Goal: Task Accomplishment & Management: Manage account settings

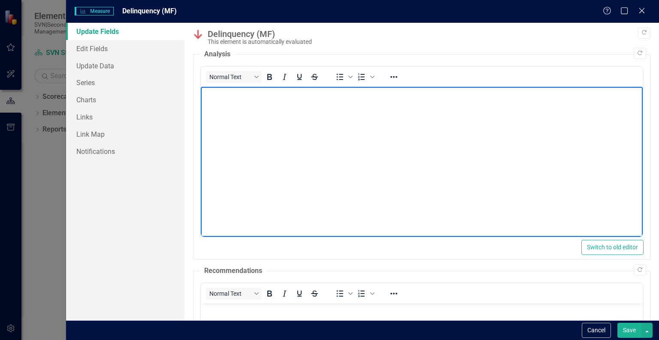
click at [218, 97] on p "Rich Text Area. Press ALT-0 for help." at bounding box center [422, 94] width 438 height 10
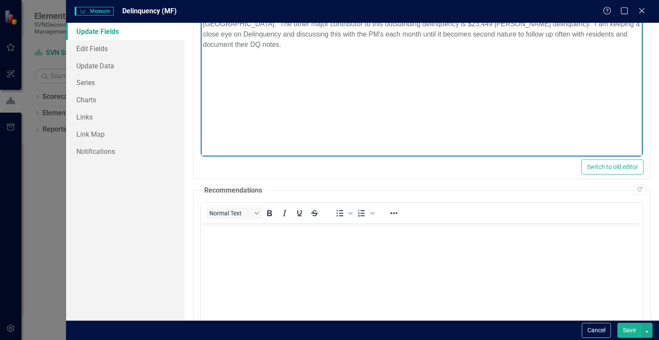
scroll to position [86, 0]
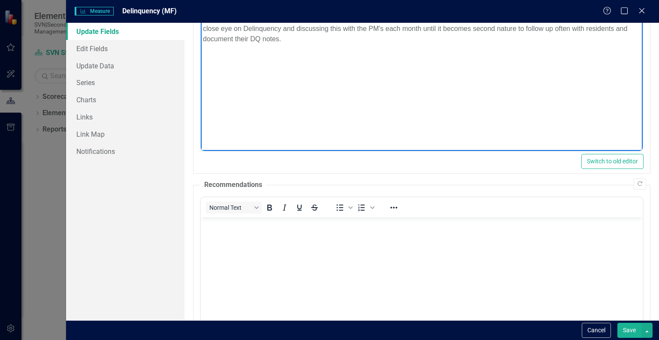
click at [218, 221] on p "Rich Text Area. Press ALT-0 for help." at bounding box center [422, 224] width 438 height 10
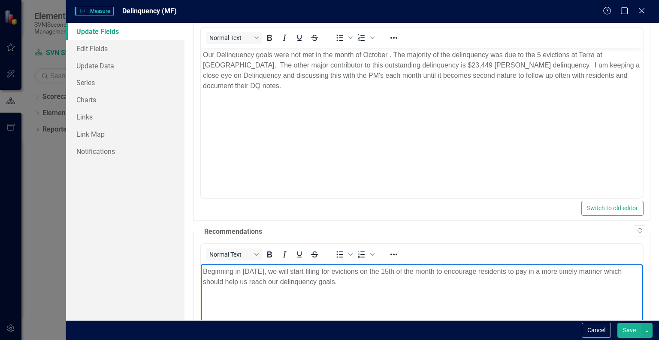
scroll to position [0, 0]
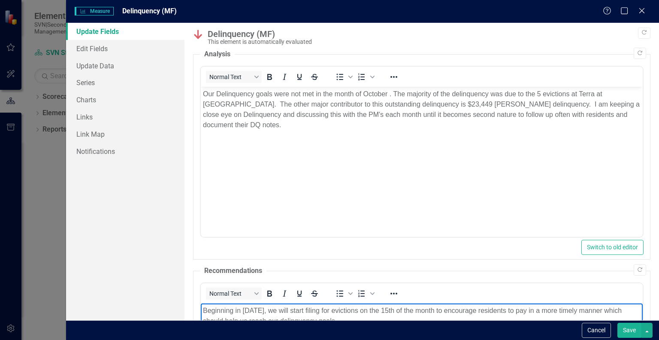
click at [626, 330] on button "Save" at bounding box center [630, 329] width 24 height 15
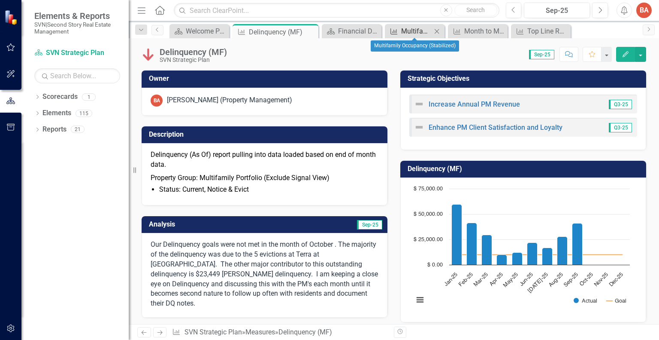
click at [409, 31] on div "Multifamily Occupancy (Stabilized)" at bounding box center [416, 31] width 30 height 11
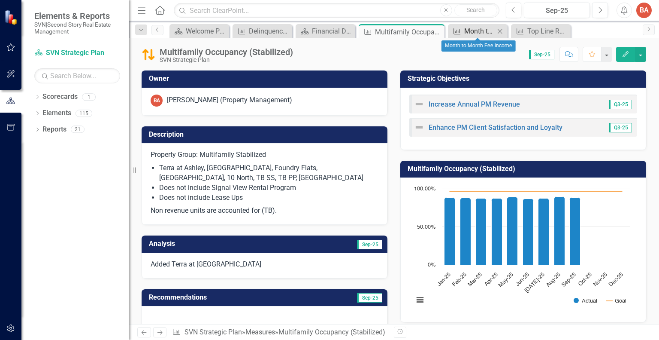
click at [469, 36] on div "Month to Month Fee Income" at bounding box center [479, 31] width 30 height 11
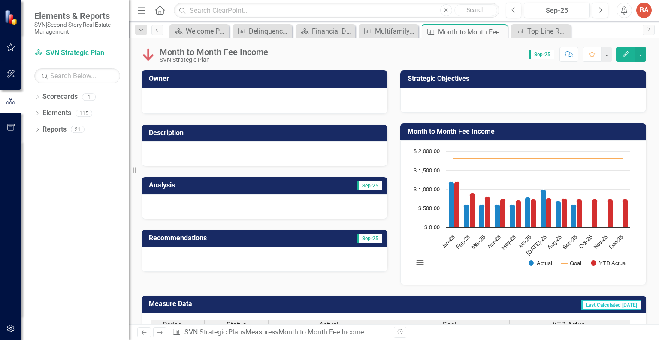
click at [232, 97] on div at bounding box center [265, 99] width 228 height 10
click at [524, 33] on icon "Measure" at bounding box center [520, 31] width 9 height 7
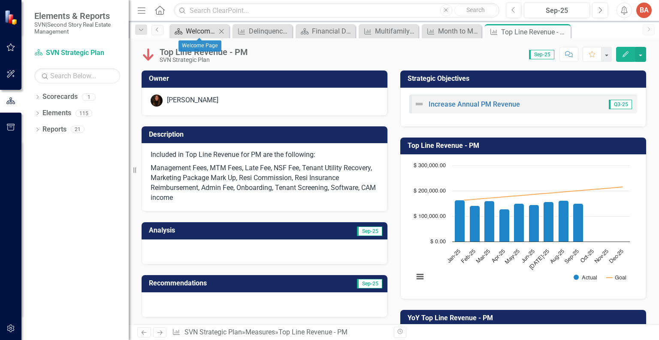
click at [190, 33] on div "Welcome Page" at bounding box center [201, 31] width 30 height 11
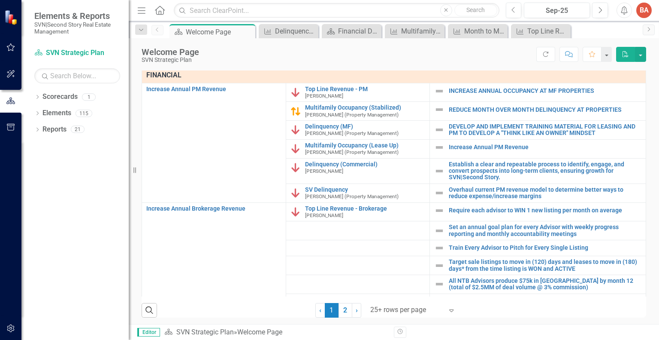
scroll to position [267, 0]
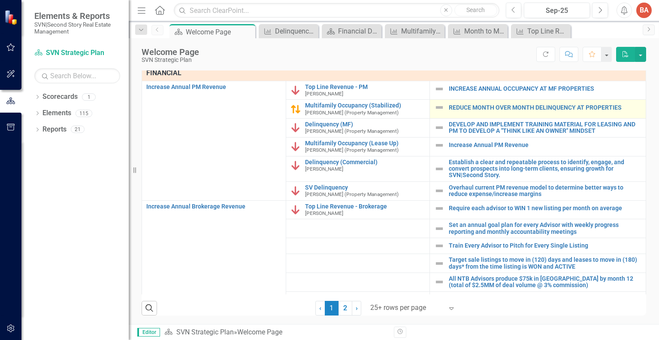
click at [434, 108] on img at bounding box center [439, 107] width 10 height 10
click at [470, 108] on link "REDUCE MONTH OVER MONTH DELINQUENCY AT PROPERTIES" at bounding box center [545, 107] width 193 height 6
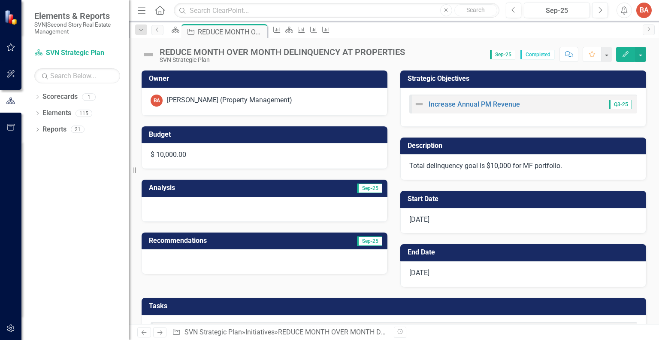
checkbox input "true"
click at [623, 52] on icon "Edit" at bounding box center [626, 54] width 8 height 6
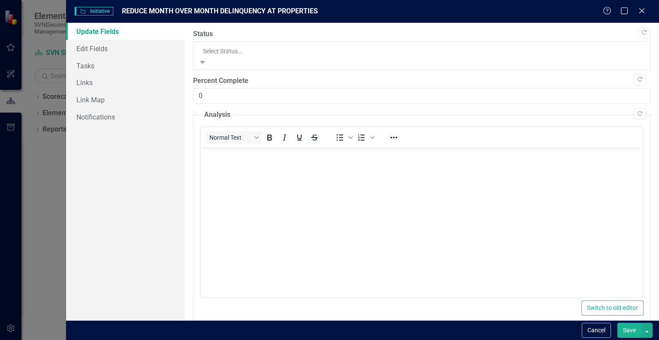
click at [206, 59] on icon "Expand" at bounding box center [203, 62] width 8 height 6
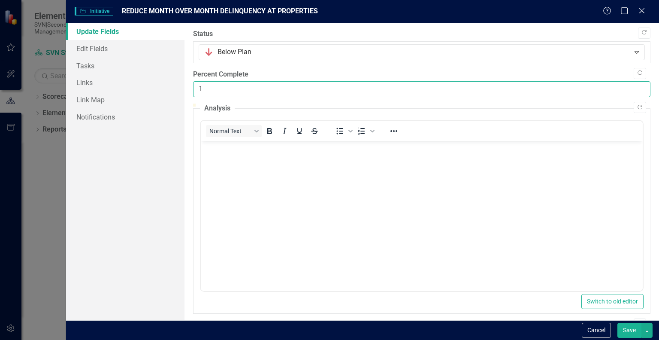
click at [635, 81] on input "1" at bounding box center [422, 89] width 458 height 16
type input "100"
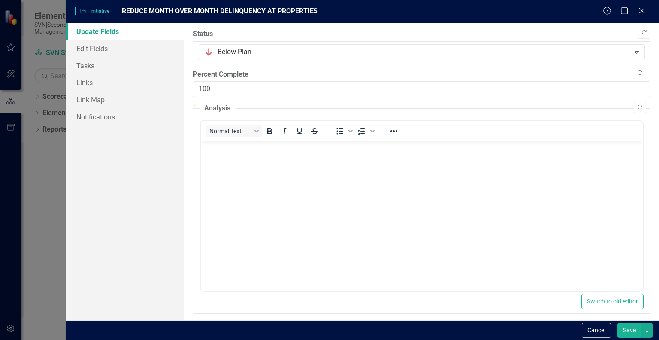
click at [570, 183] on body "Rich Text Area. Press ALT-0 for help." at bounding box center [422, 205] width 442 height 129
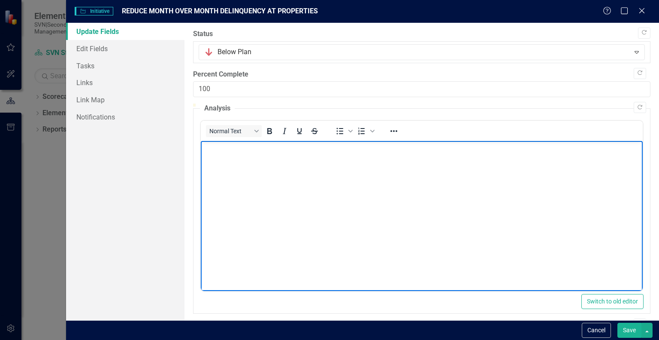
click at [226, 153] on body "Rich Text Area. Press ALT-0 for help." at bounding box center [422, 205] width 442 height 129
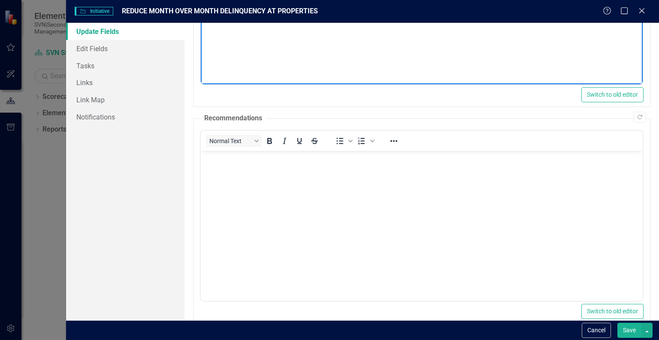
scroll to position [239, 0]
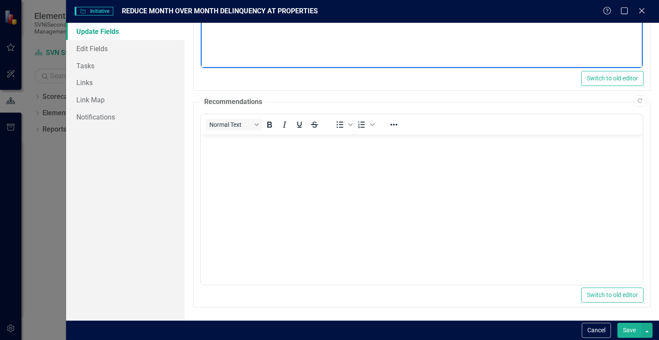
click at [214, 143] on p "Rich Text Area. Press ALT-0 for help." at bounding box center [422, 141] width 438 height 10
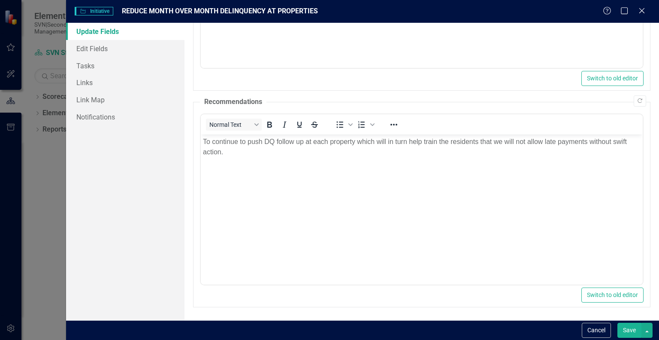
click at [626, 329] on button "Save" at bounding box center [630, 329] width 24 height 15
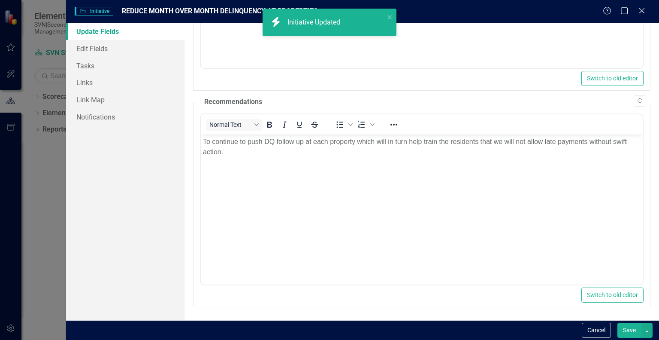
checkbox input "false"
checkbox input "true"
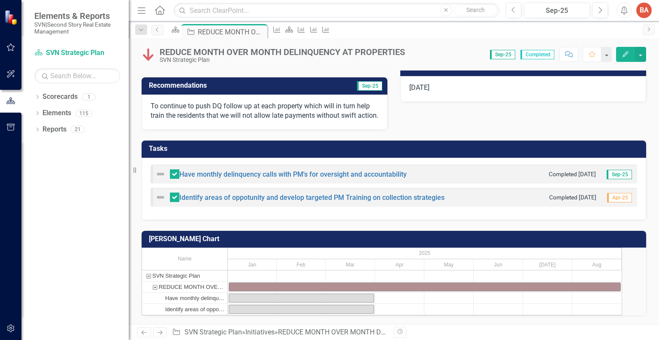
scroll to position [199, 0]
click at [419, 193] on link "Identify areas of oppotunity and develop targeted PM Training on collection str…" at bounding box center [311, 197] width 265 height 8
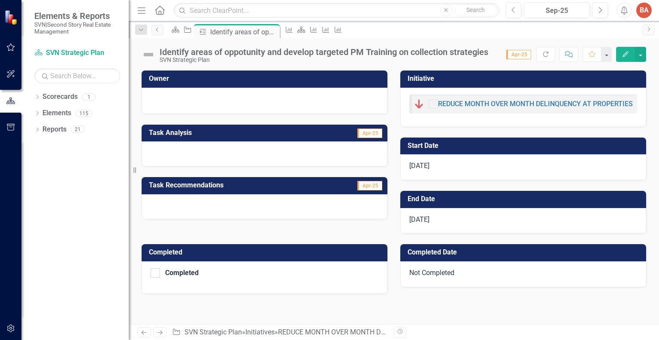
checkbox input "true"
click at [624, 55] on icon "button" at bounding box center [626, 54] width 6 height 6
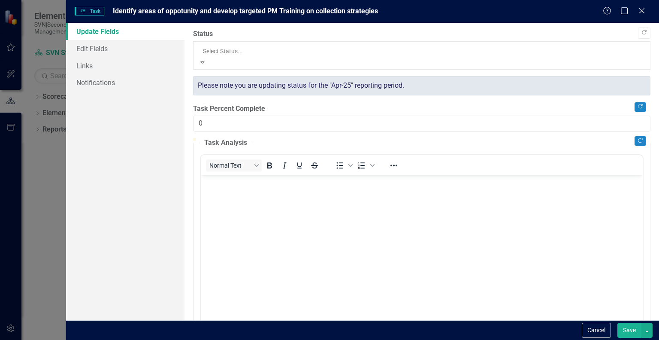
click at [206, 59] on icon "Expand" at bounding box center [203, 62] width 8 height 6
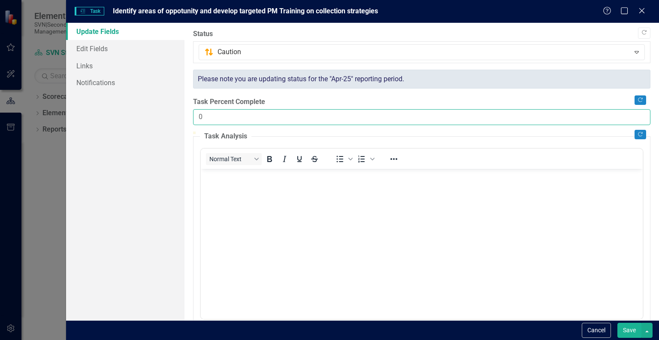
click at [216, 115] on input "0" at bounding box center [422, 117] width 458 height 16
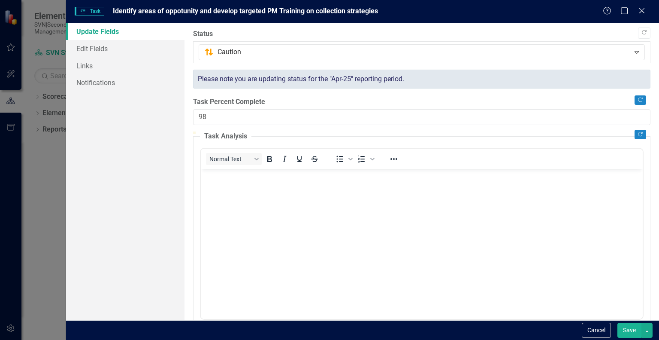
type input "100"
drag, startPoint x: 197, startPoint y: 132, endPoint x: 643, endPoint y: 146, distance: 445.4
click at [643, 146] on div "Copy Forward Status Caution Expand Please note you are updating status for the …" at bounding box center [422, 293] width 458 height 528
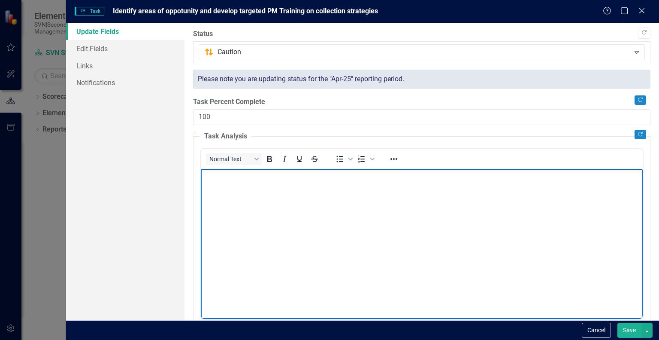
click at [215, 179] on p "Rich Text Area. Press ALT-0 for help." at bounding box center [422, 175] width 438 height 10
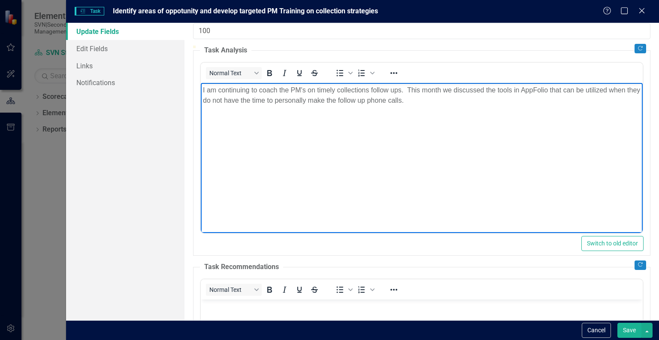
scroll to position [258, 0]
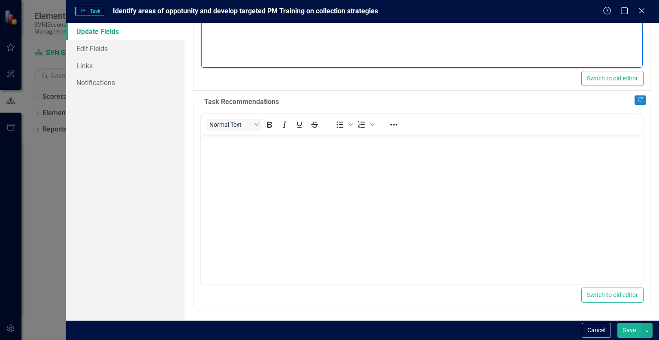
click at [214, 149] on body "Rich Text Area. Press ALT-0 for help." at bounding box center [422, 198] width 442 height 129
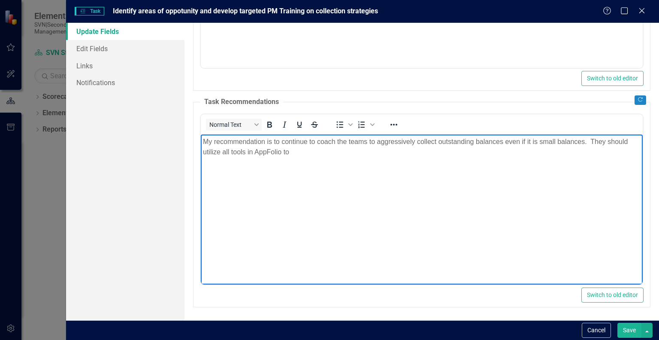
click at [298, 150] on p "My recommendation is to continue to coach the teams to aggressively collect out…" at bounding box center [422, 146] width 438 height 21
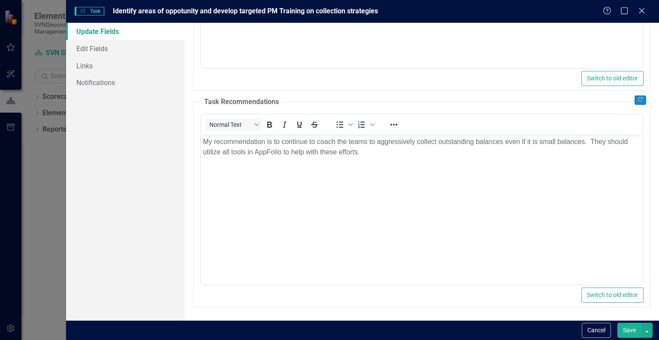
click at [626, 326] on button "Save" at bounding box center [630, 329] width 24 height 15
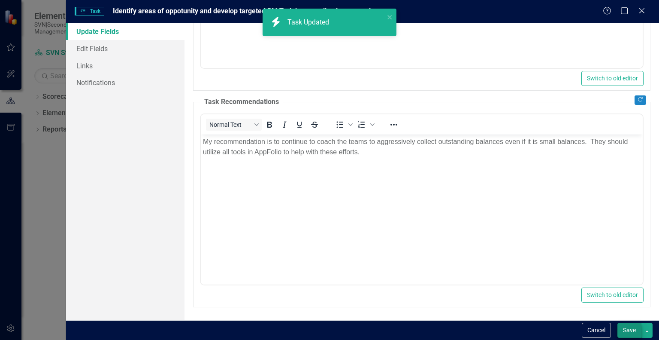
checkbox input "true"
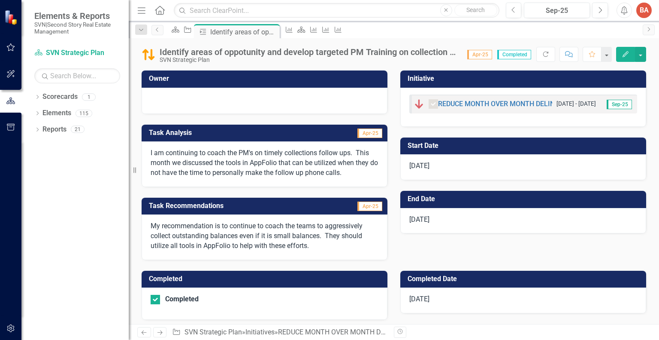
click at [630, 53] on icon "Edit" at bounding box center [626, 54] width 8 height 6
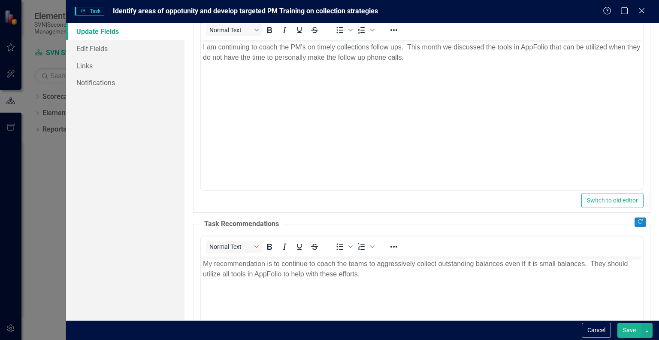
scroll to position [267, 0]
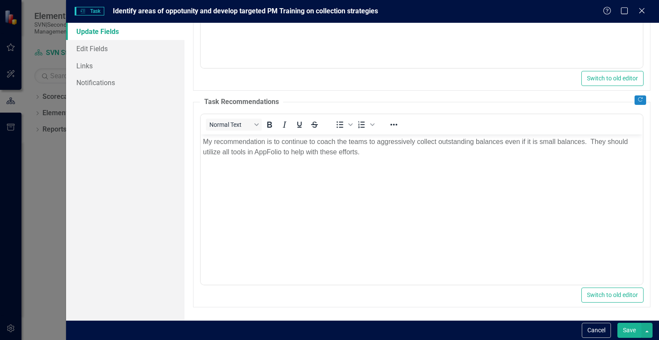
click at [628, 329] on button "Save" at bounding box center [630, 329] width 24 height 15
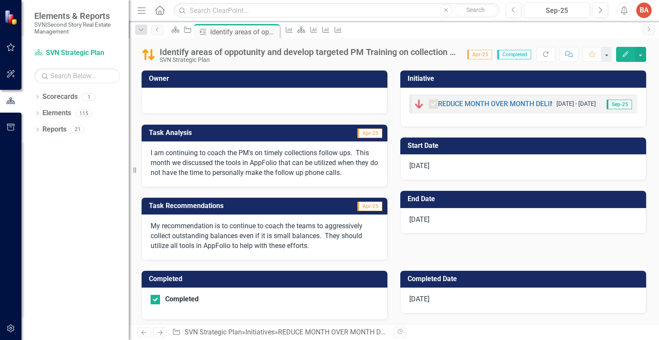
click at [481, 56] on span "Apr-25" at bounding box center [479, 54] width 25 height 9
click at [487, 55] on span "Apr-25" at bounding box center [479, 54] width 25 height 9
click at [518, 55] on span "Completed" at bounding box center [515, 54] width 34 height 9
click at [484, 56] on span "Apr-25" at bounding box center [479, 54] width 25 height 9
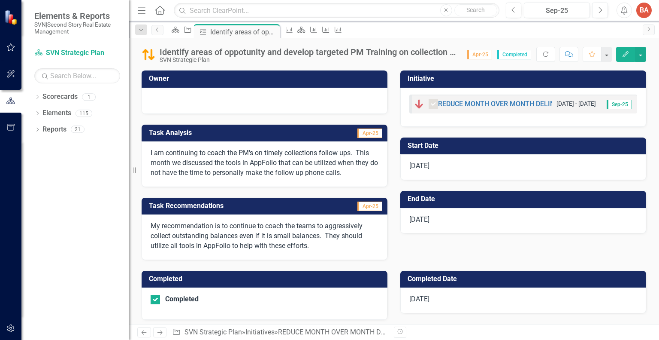
click at [426, 163] on span "[DATE]" at bounding box center [420, 165] width 20 height 8
click at [632, 54] on button "Edit" at bounding box center [625, 54] width 19 height 15
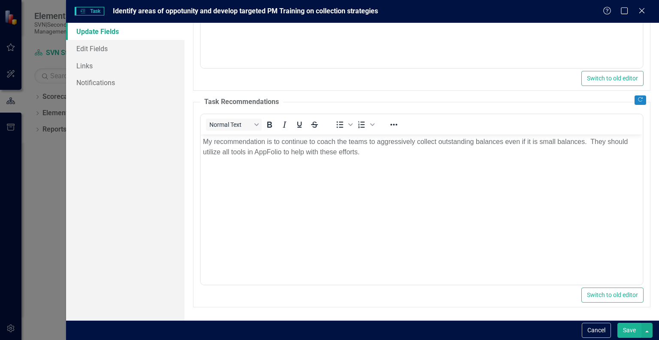
click at [630, 334] on button "Save" at bounding box center [630, 329] width 24 height 15
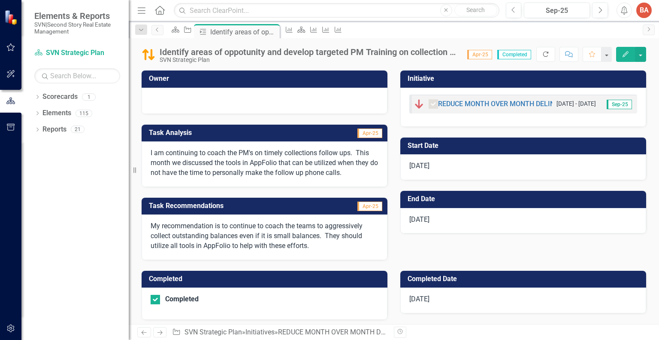
click at [546, 55] on icon "Refresh" at bounding box center [546, 54] width 8 height 6
click at [612, 103] on span "Sep-25" at bounding box center [619, 104] width 25 height 9
click at [618, 103] on span "Sep-25" at bounding box center [619, 104] width 25 height 9
click at [90, 97] on div "1" at bounding box center [89, 96] width 14 height 7
click at [77, 128] on div "21" at bounding box center [78, 129] width 14 height 7
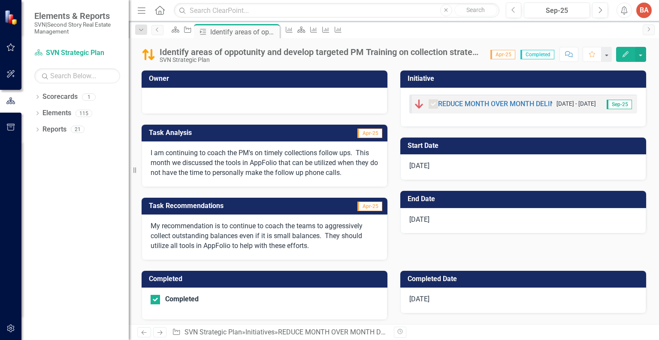
click at [158, 11] on icon at bounding box center [160, 10] width 10 height 9
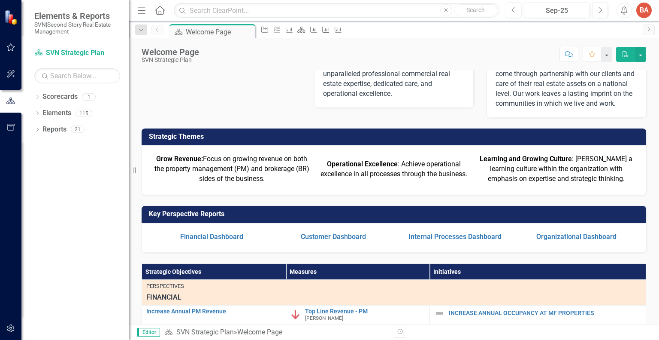
scroll to position [86, 0]
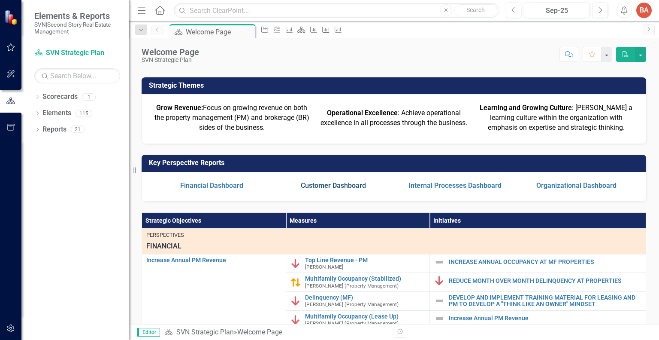
click at [352, 189] on link "Customer Dashboard" at bounding box center [333, 185] width 65 height 8
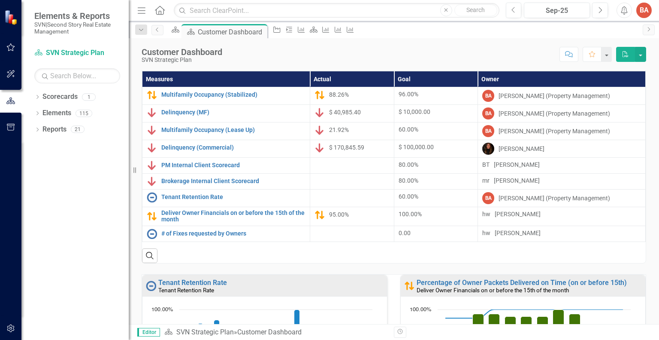
click at [402, 127] on span "60.00%" at bounding box center [409, 129] width 20 height 7
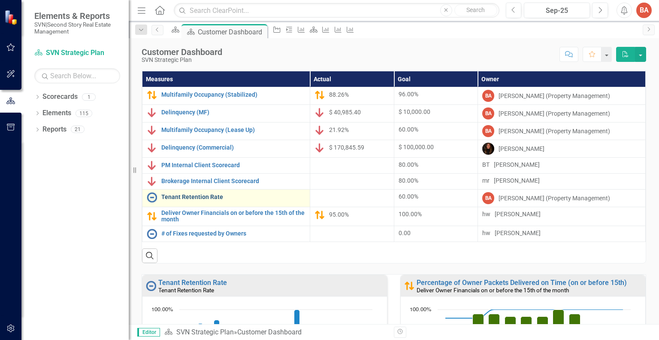
click at [189, 197] on link "Tenant Retention Rate" at bounding box center [233, 197] width 144 height 6
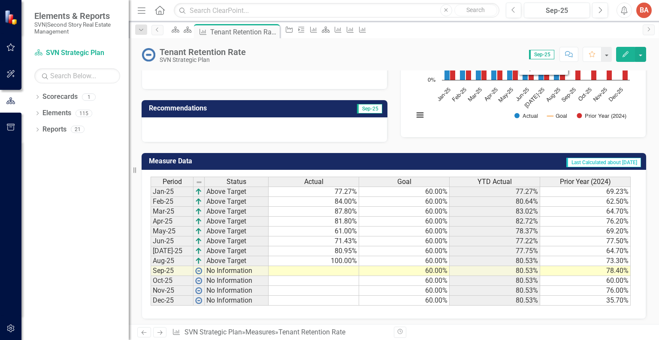
scroll to position [164, 0]
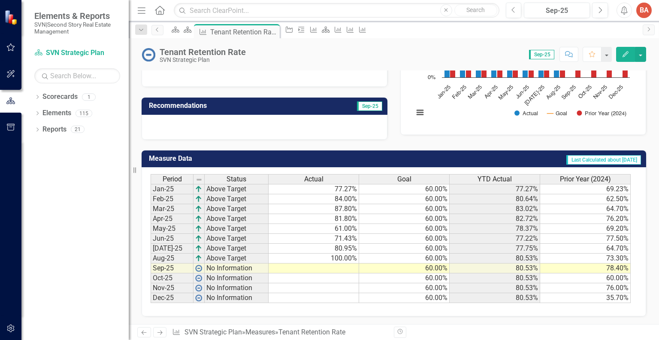
click at [567, 157] on span "Last Calculated about [DATE]" at bounding box center [604, 159] width 75 height 9
click at [567, 160] on span "Last Calculated about [DATE]" at bounding box center [604, 159] width 75 height 9
click at [168, 257] on td "Aug-25" at bounding box center [172, 258] width 43 height 10
click at [215, 258] on td "Above Target" at bounding box center [237, 258] width 64 height 10
click at [400, 334] on icon "Revision History" at bounding box center [400, 331] width 6 height 5
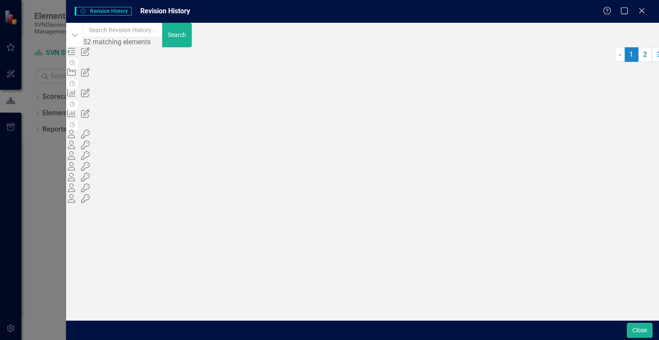
click at [95, 12] on span "Revision History Revision History" at bounding box center [103, 11] width 57 height 9
click at [155, 12] on span "Revision History" at bounding box center [165, 11] width 50 height 8
click at [644, 13] on icon at bounding box center [642, 10] width 6 height 6
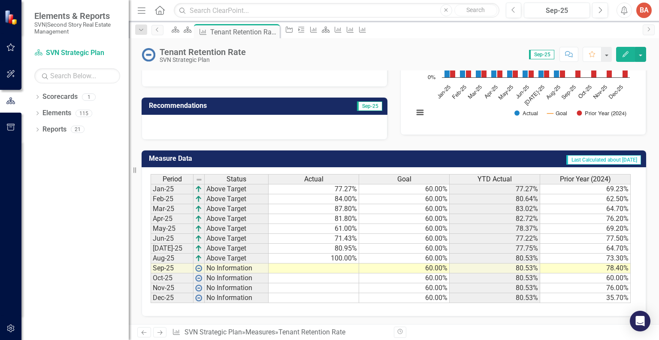
click at [574, 158] on span "Last Calculated about [DATE]" at bounding box center [604, 159] width 75 height 9
click at [74, 130] on div "21" at bounding box center [78, 129] width 14 height 7
click at [265, 331] on link "Measures" at bounding box center [261, 332] width 30 height 8
